Goal: Task Accomplishment & Management: Use online tool/utility

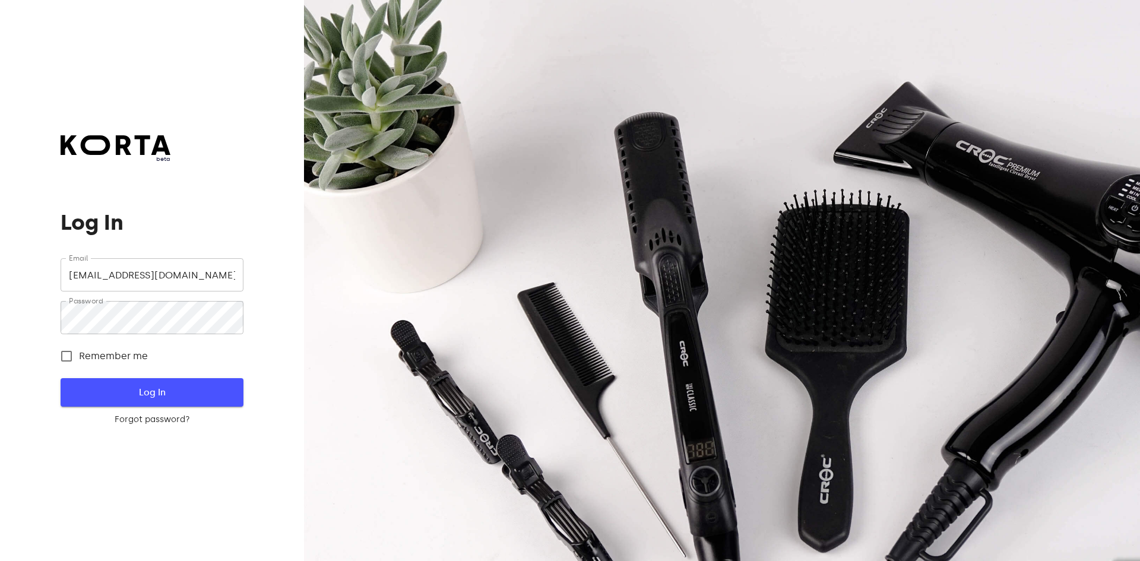
click at [124, 400] on span "Log In" at bounding box center [152, 392] width 144 height 15
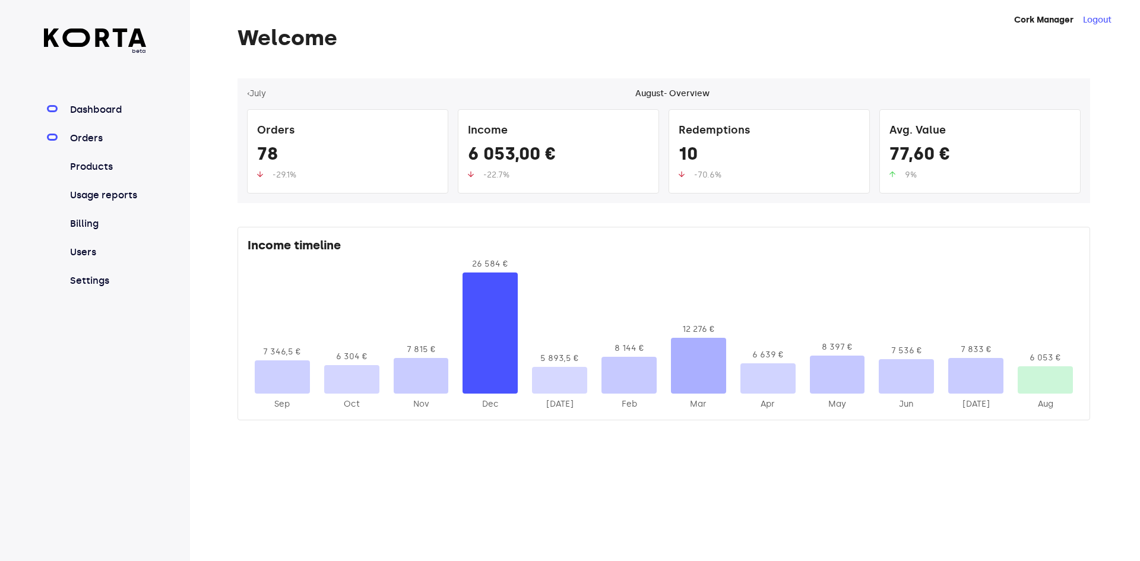
click at [94, 138] on link "Orders" at bounding box center [107, 138] width 79 height 14
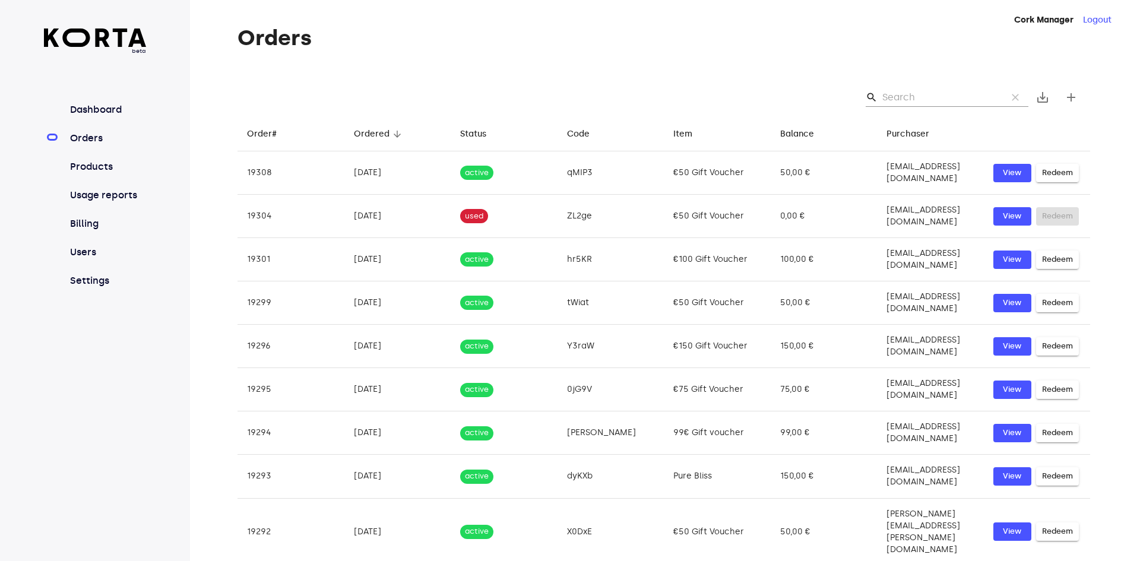
click at [939, 100] on input "Search" at bounding box center [939, 97] width 115 height 19
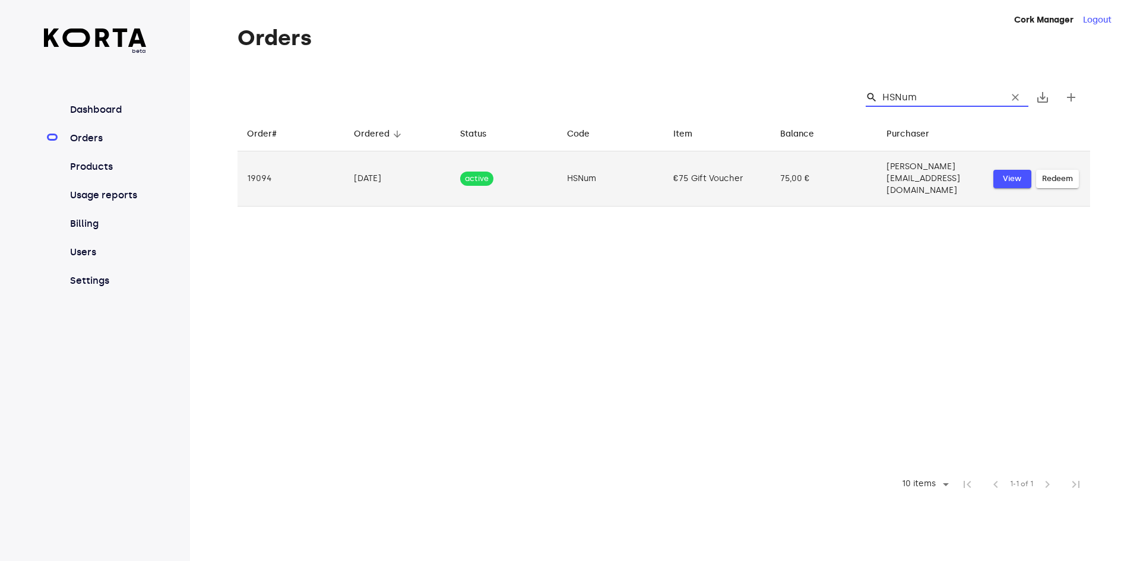
type input "HSNum"
click at [1016, 172] on span "View" at bounding box center [1012, 179] width 26 height 14
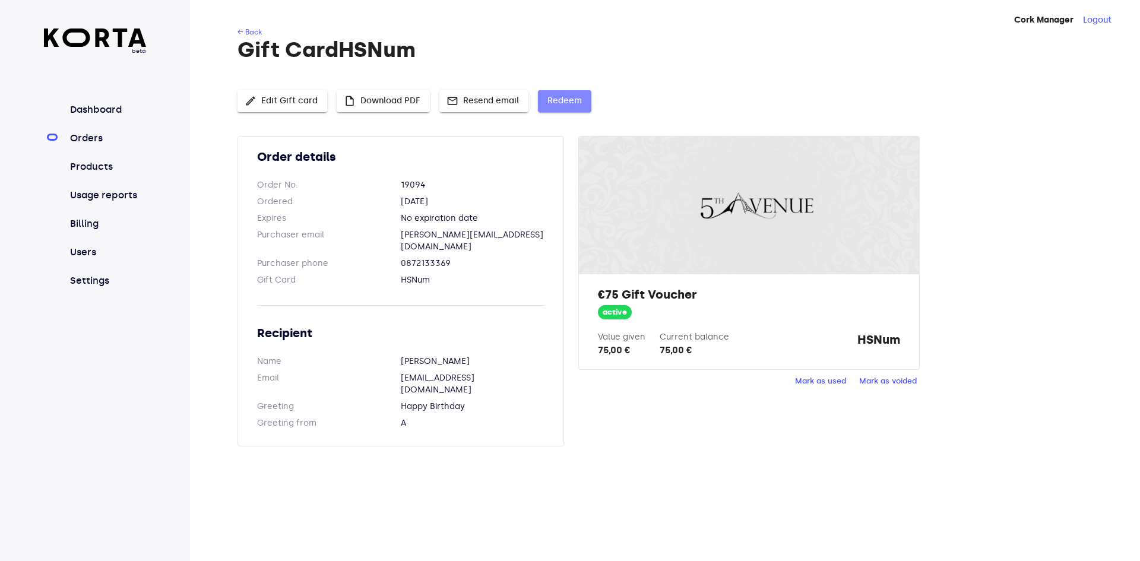
click at [580, 100] on button "Redeem" at bounding box center [564, 101] width 53 height 22
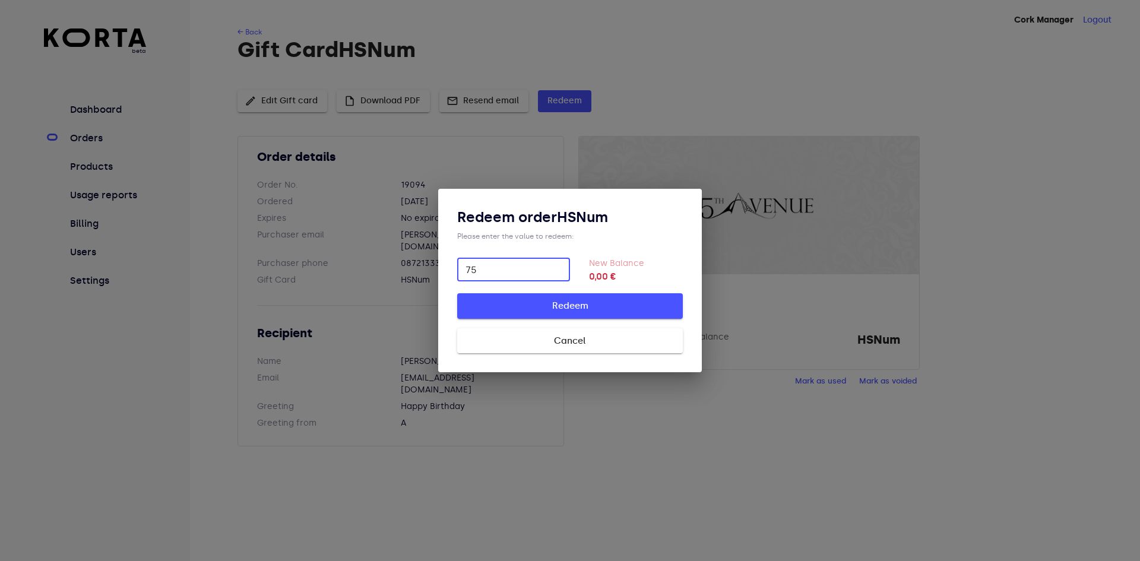
type input "75"
click at [601, 309] on span "Redeem" at bounding box center [570, 305] width 188 height 15
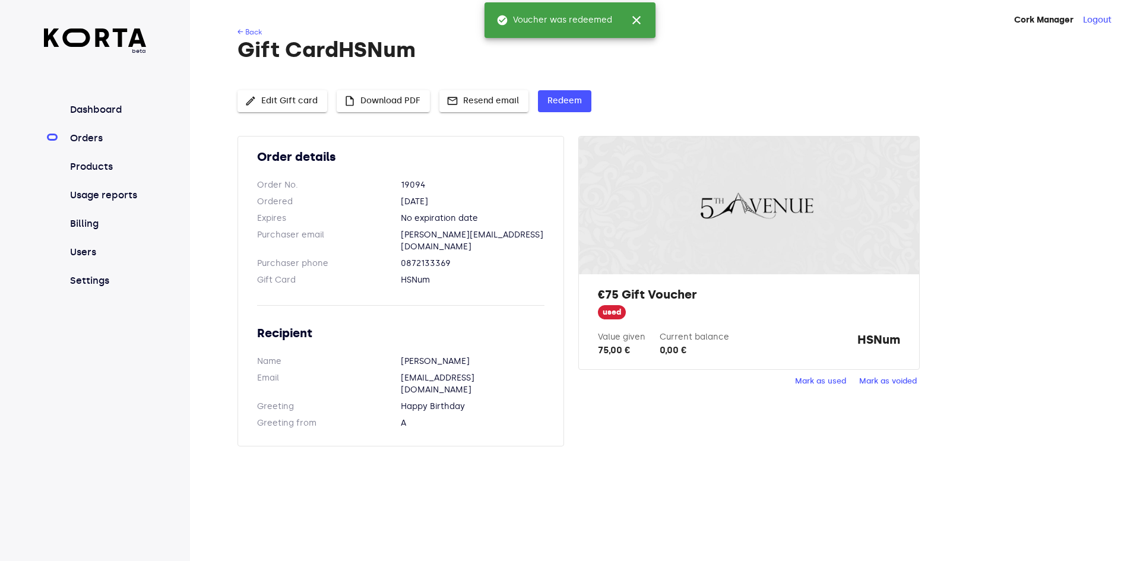
click at [874, 340] on strong "HSNum" at bounding box center [878, 344] width 43 height 26
copy strong "HSNum"
click at [830, 56] on h1 "Gift Card HSNum" at bounding box center [664, 50] width 853 height 24
click at [106, 136] on link "Orders" at bounding box center [107, 138] width 79 height 14
